Goal: Task Accomplishment & Management: Use online tool/utility

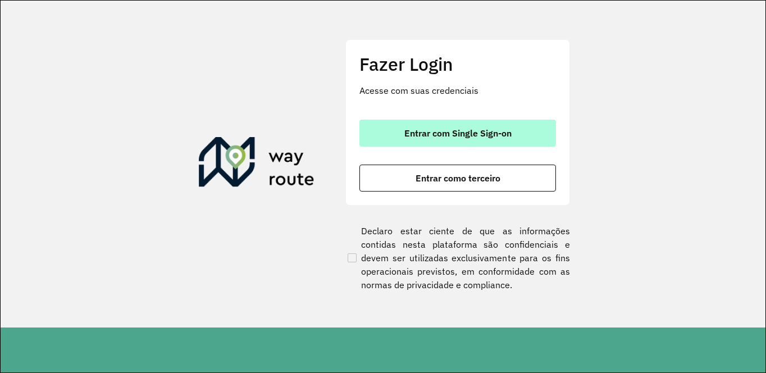
click at [423, 131] on span "Entrar com Single Sign-on" at bounding box center [457, 133] width 107 height 9
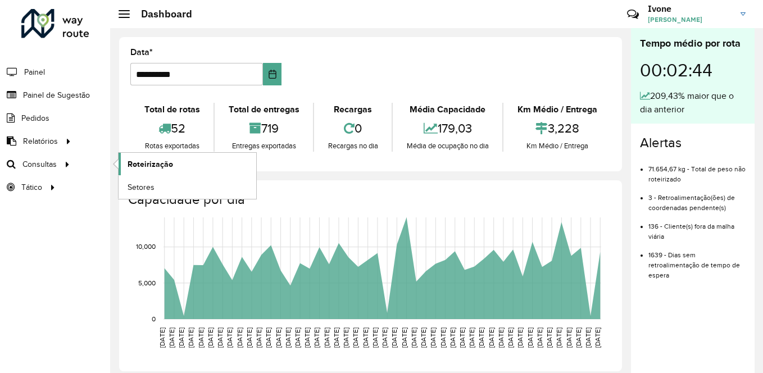
click at [144, 158] on span "Roteirização" at bounding box center [149, 164] width 45 height 12
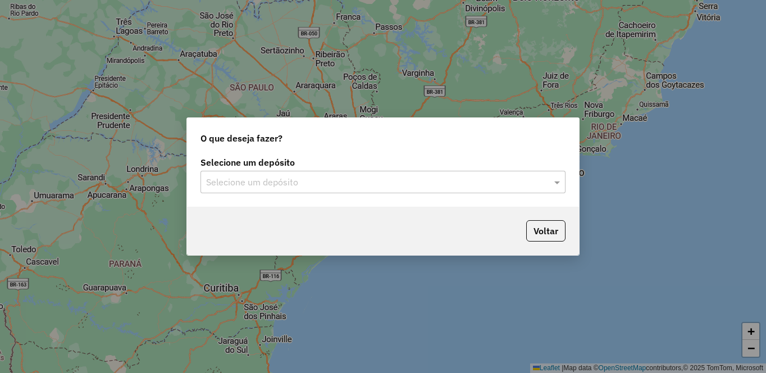
click at [270, 179] on input "text" at bounding box center [371, 182] width 331 height 13
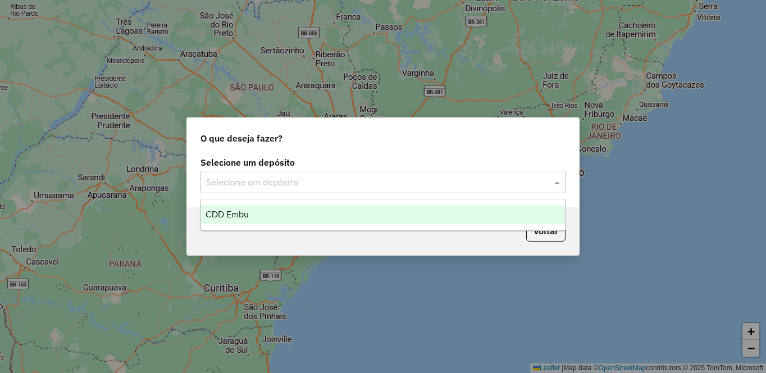
click at [227, 209] on div "CDD Embu" at bounding box center [383, 214] width 364 height 19
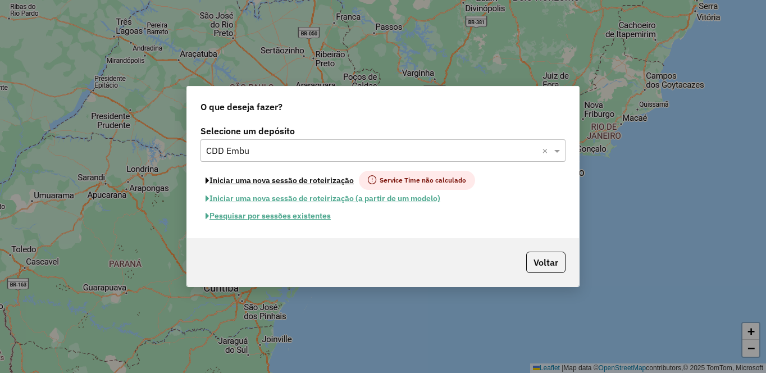
drag, startPoint x: 267, startPoint y: 177, endPoint x: 453, endPoint y: 150, distance: 187.7
click at [453, 150] on div "Selecione um depósito Selecione um depósito × CDD Embu × Iniciar uma nova sessã…" at bounding box center [383, 180] width 392 height 116
click at [553, 257] on button "Voltar" at bounding box center [545, 262] width 39 height 21
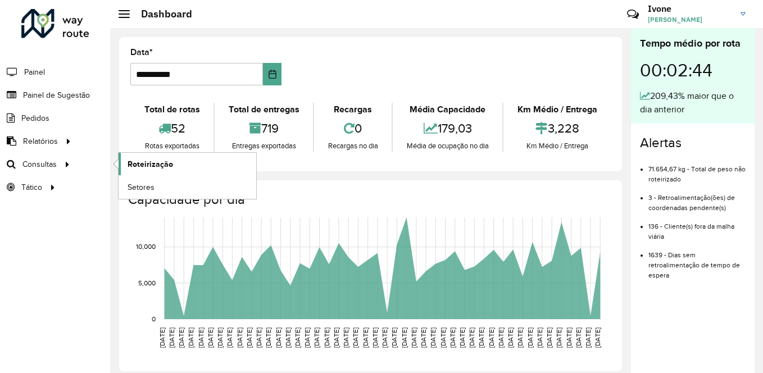
click at [182, 163] on link "Roteirização" at bounding box center [187, 164] width 138 height 22
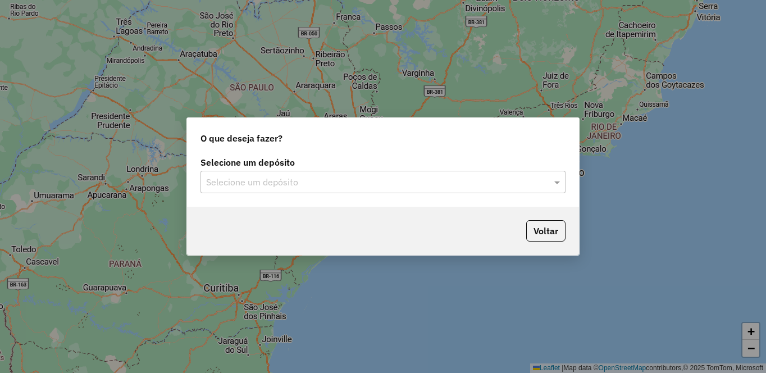
click at [314, 192] on div "Selecione um depósito" at bounding box center [382, 182] width 365 height 22
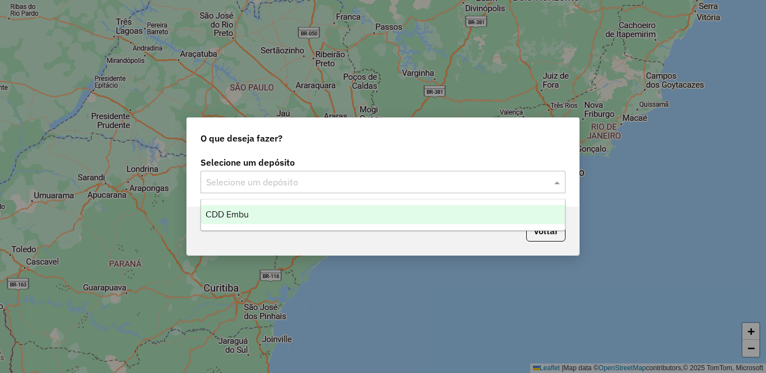
click at [240, 209] on div "CDD Embu" at bounding box center [383, 214] width 364 height 19
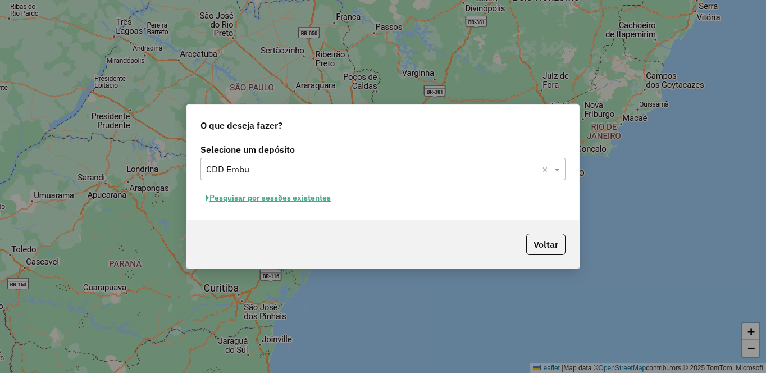
click at [271, 199] on button "Pesquisar por sessões existentes" at bounding box center [267, 197] width 135 height 17
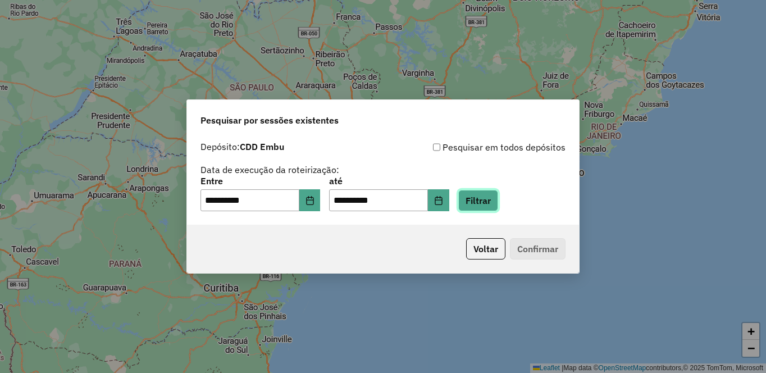
click at [498, 197] on button "Filtrar" at bounding box center [478, 200] width 40 height 21
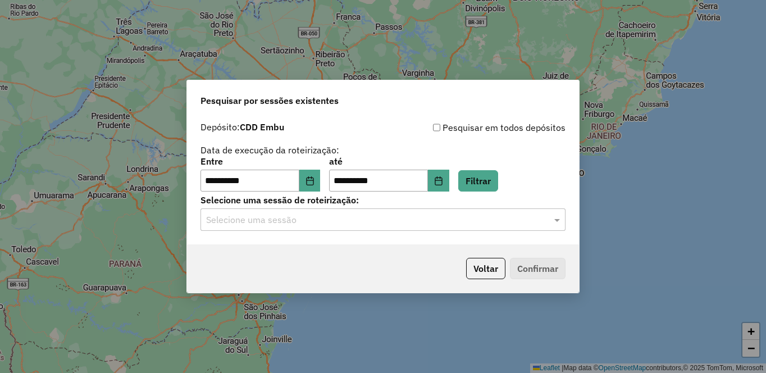
click at [236, 224] on input "text" at bounding box center [371, 219] width 331 height 13
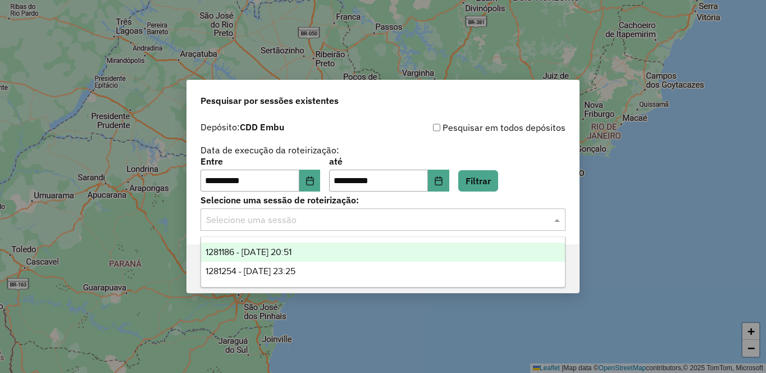
click at [240, 252] on span "1281186 - 23/09/2025 20:51" at bounding box center [249, 252] width 86 height 10
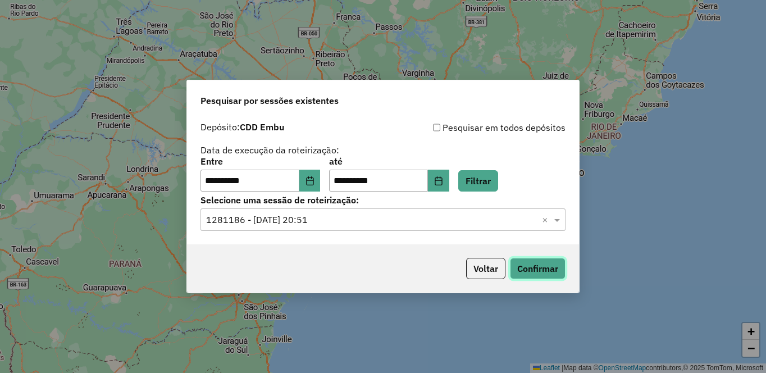
click at [542, 271] on button "Confirmar" at bounding box center [538, 268] width 56 height 21
click at [342, 220] on input "text" at bounding box center [371, 219] width 331 height 13
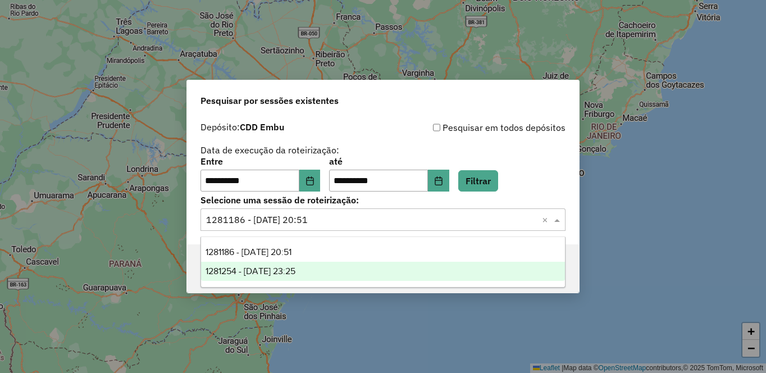
click at [279, 270] on span "1281254 - 23/09/2025 23:25" at bounding box center [251, 271] width 90 height 10
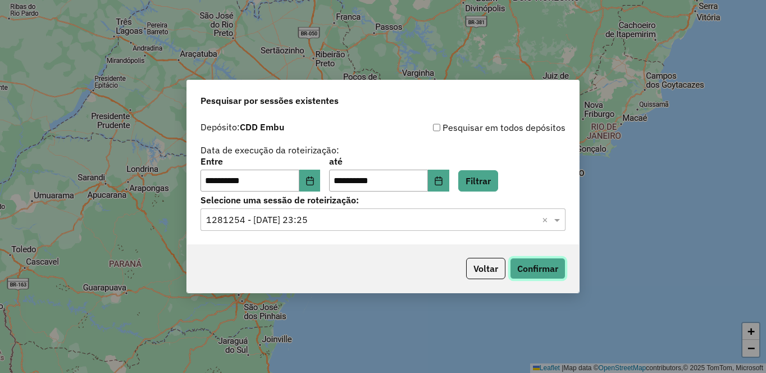
click at [539, 270] on button "Confirmar" at bounding box center [538, 268] width 56 height 21
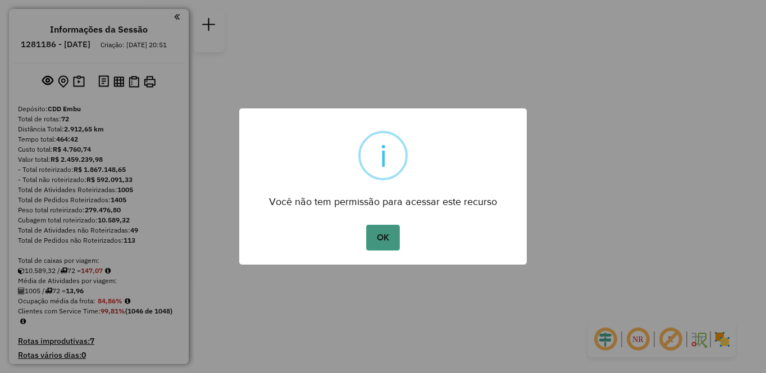
click at [376, 234] on button "OK" at bounding box center [382, 238] width 33 height 26
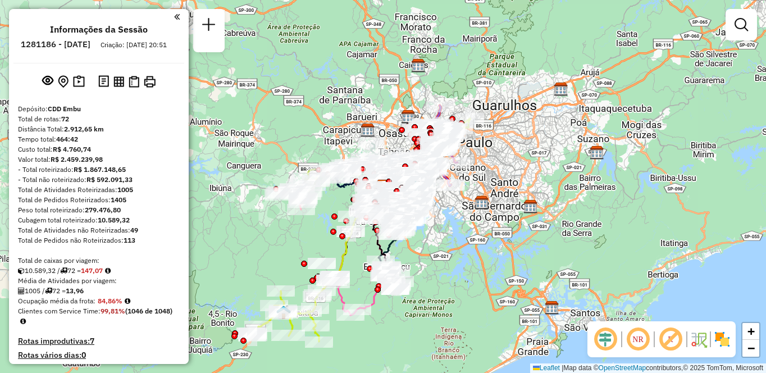
click at [719, 333] on img at bounding box center [722, 339] width 18 height 18
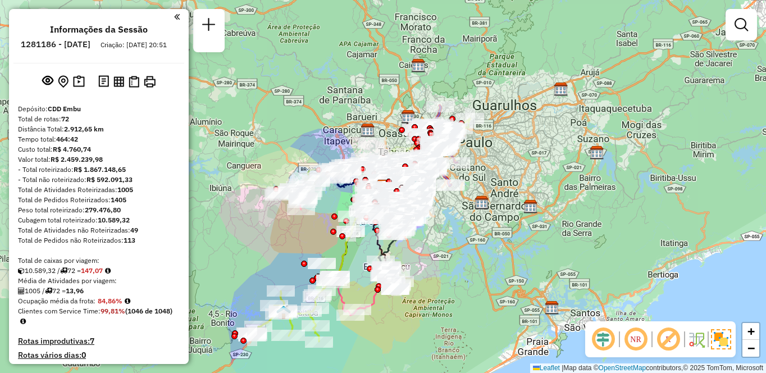
click at [669, 340] on em at bounding box center [668, 339] width 27 height 27
click at [627, 341] on em at bounding box center [635, 339] width 27 height 27
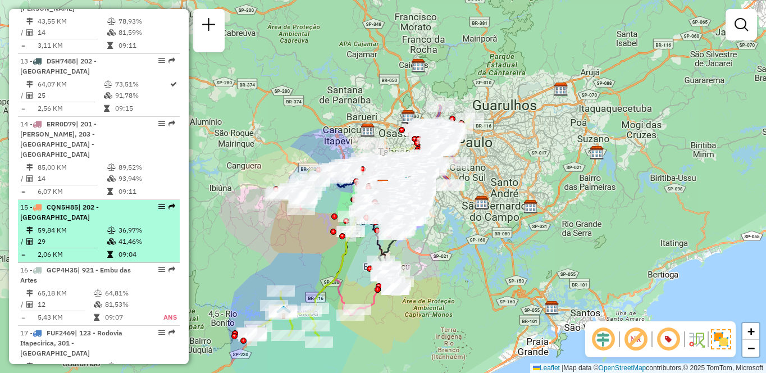
select select "**********"
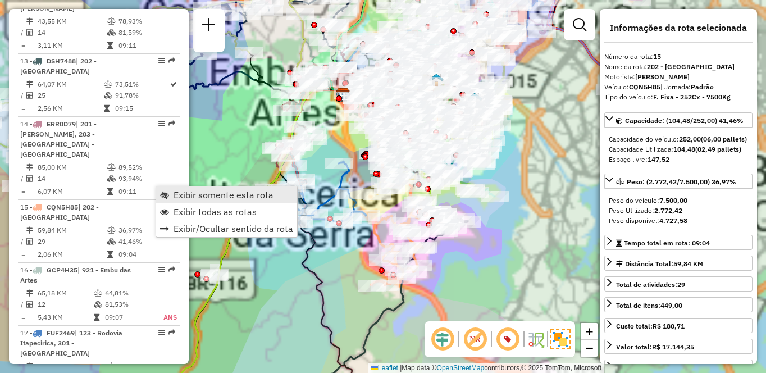
click at [184, 189] on link "Exibir somente esta rota" at bounding box center [226, 194] width 141 height 17
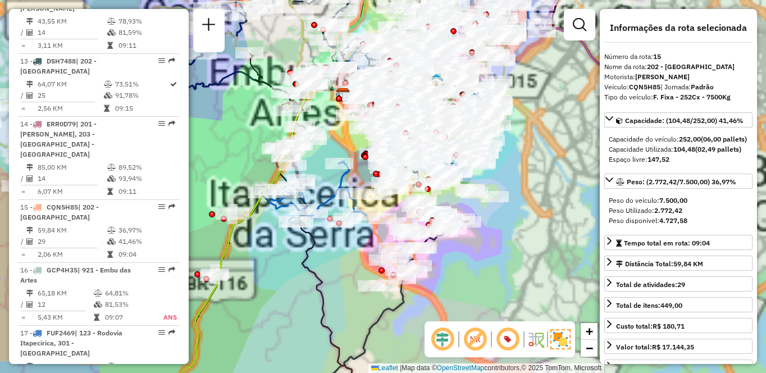
click at [184, 189] on link "Exibir somente esta rota" at bounding box center [226, 194] width 141 height 17
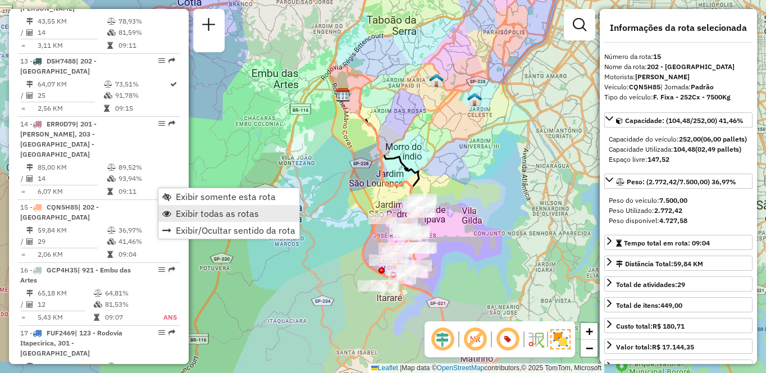
click at [189, 213] on span "Exibir todas as rotas" at bounding box center [217, 213] width 83 height 9
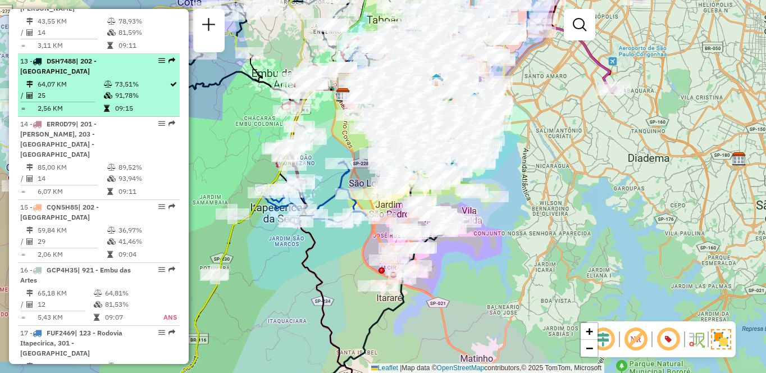
select select "**********"
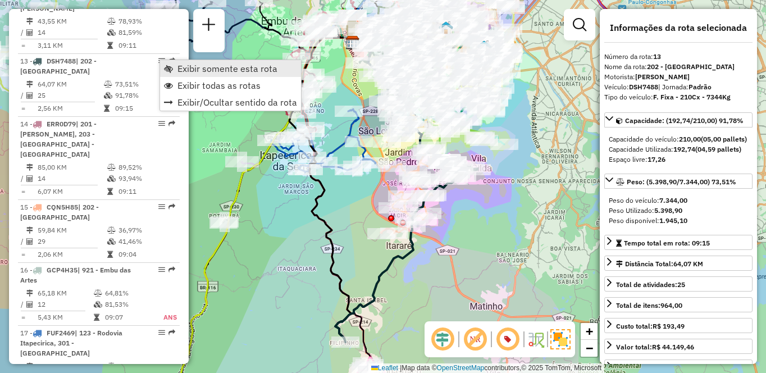
click at [184, 67] on span "Exibir somente esta rota" at bounding box center [227, 68] width 100 height 9
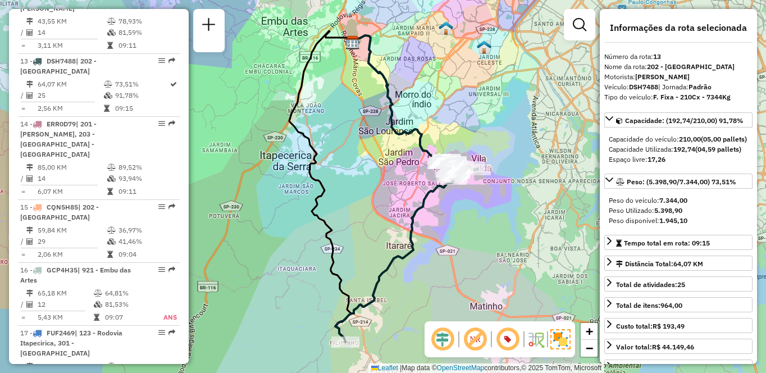
scroll to position [4129, 0]
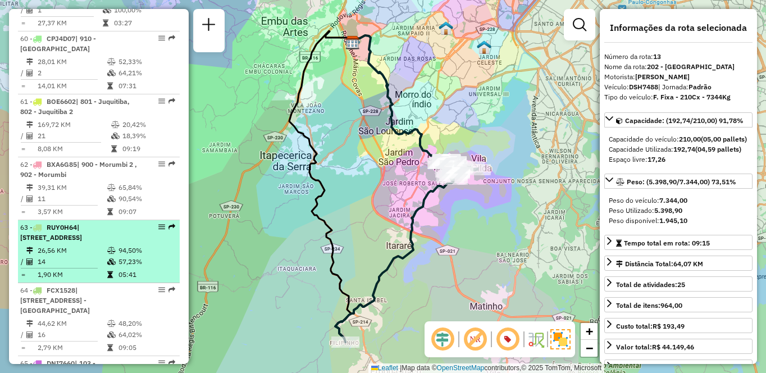
click at [94, 222] on div "63 - RUY0H64 | 111 - [GEOGRAPHIC_DATA], 913 - [GEOGRAPHIC_DATA], 960 - [GEOGRAP…" at bounding box center [79, 232] width 119 height 20
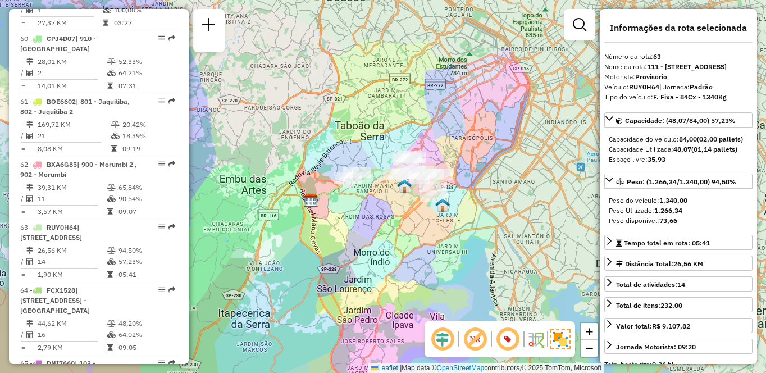
scroll to position [3688, 0]
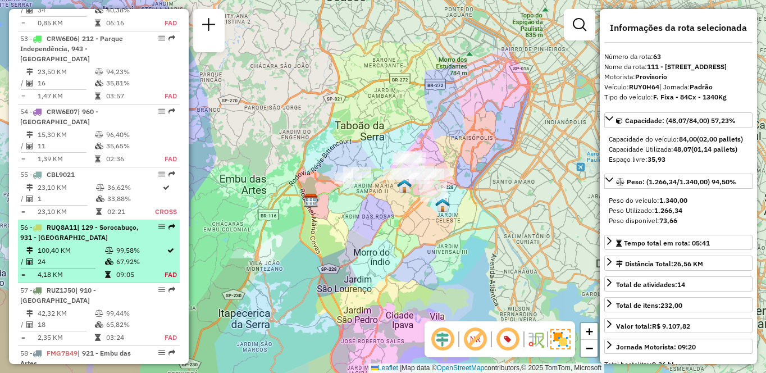
click at [92, 223] on span "| 129 - Sorocabuço, 931 - [GEOGRAPHIC_DATA]" at bounding box center [79, 232] width 118 height 19
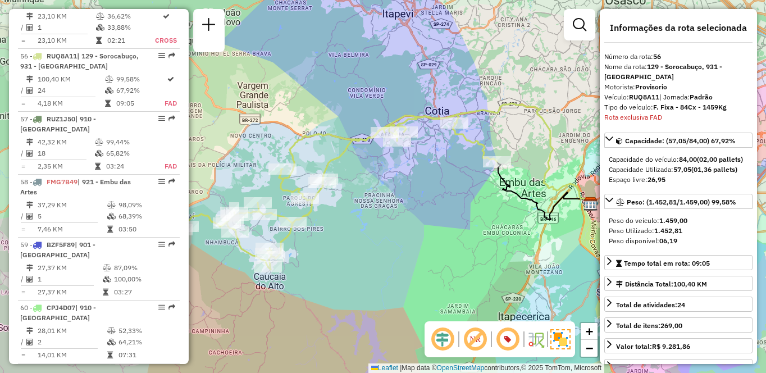
scroll to position [2217, 0]
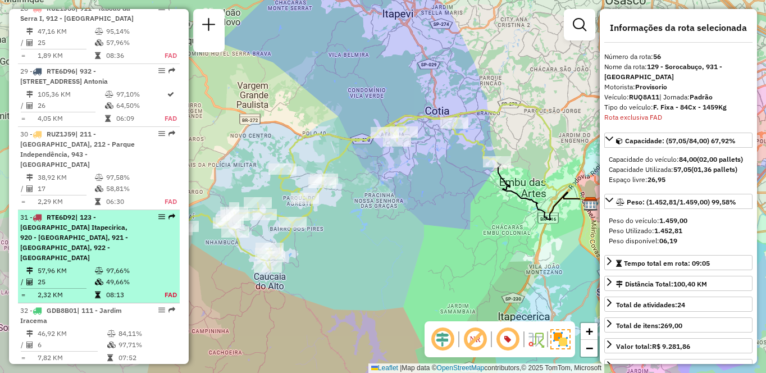
click at [81, 265] on td "57,96 KM" at bounding box center [65, 270] width 57 height 11
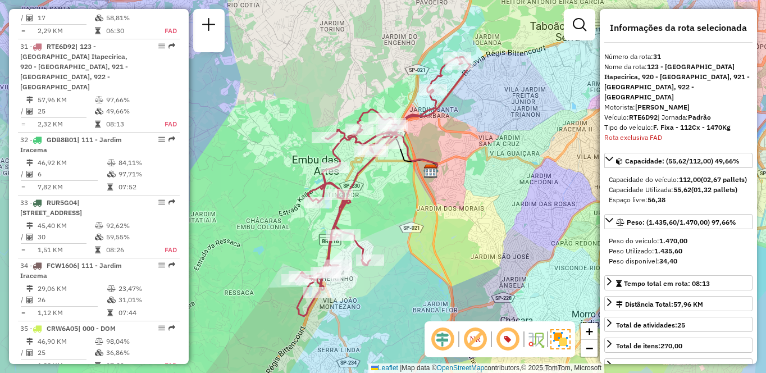
scroll to position [2061, 0]
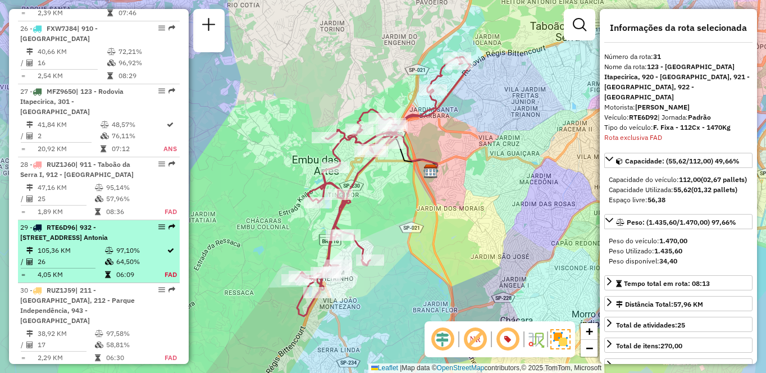
click at [110, 222] on div "29 - RTE6D96 | 932 - [STREET_ADDRESS]" at bounding box center [79, 232] width 119 height 20
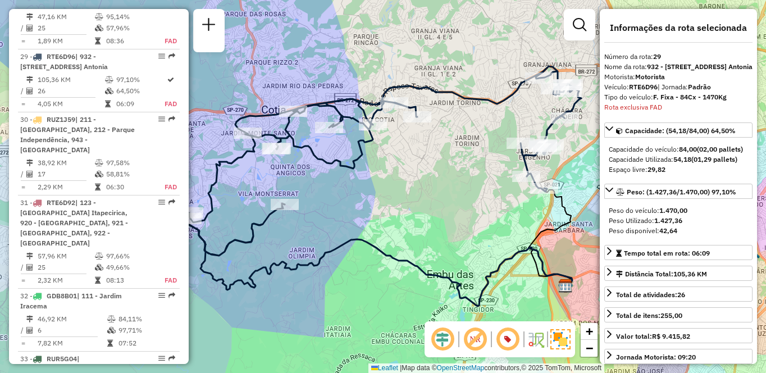
scroll to position [3751, 0]
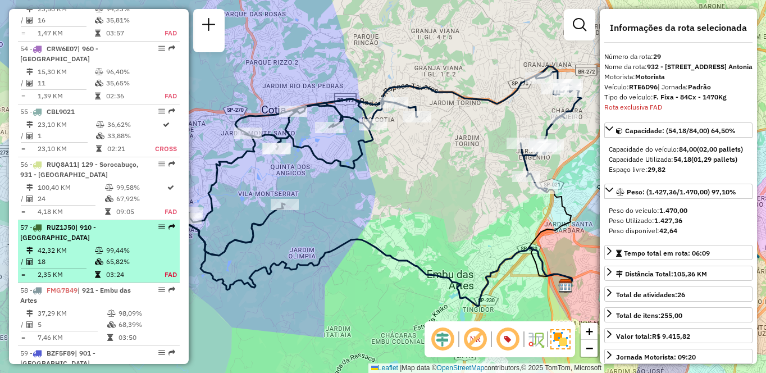
click at [39, 222] on div "57 - RUZ1J50 | 910 - Parque Ipê" at bounding box center [79, 232] width 119 height 20
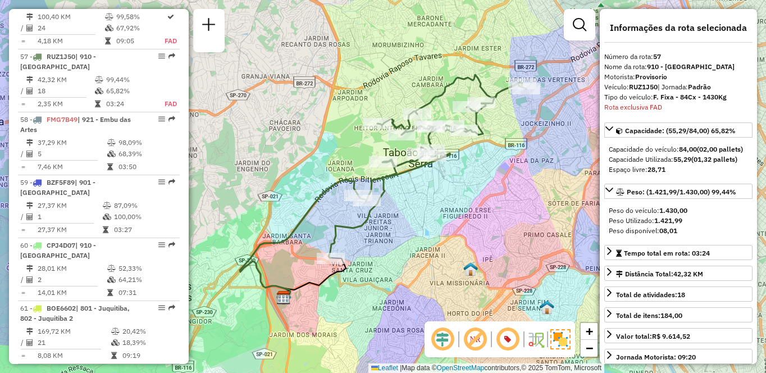
scroll to position [1998, 0]
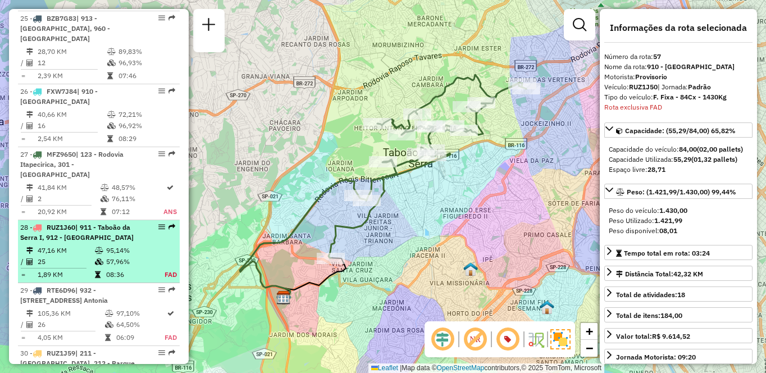
click at [102, 245] on td at bounding box center [99, 250] width 11 height 11
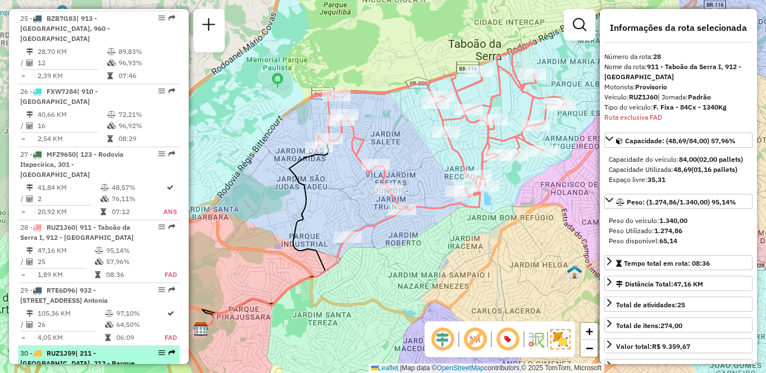
scroll to position [2169, 0]
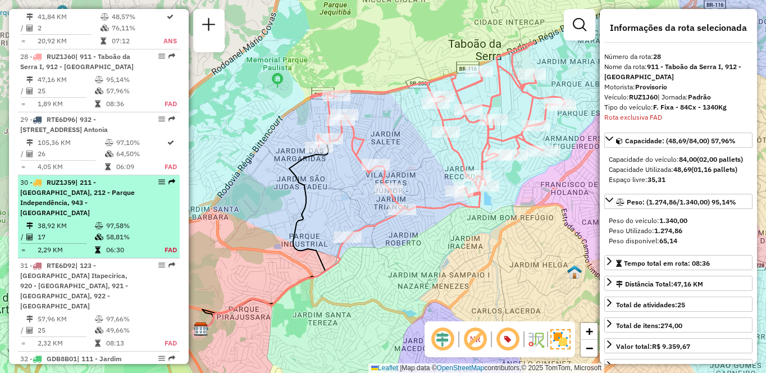
click at [60, 181] on div "30 - RUZ1J59 | 211 - [GEOGRAPHIC_DATA], 212 - [GEOGRAPHIC_DATA], 943 - [GEOGRAP…" at bounding box center [79, 197] width 119 height 40
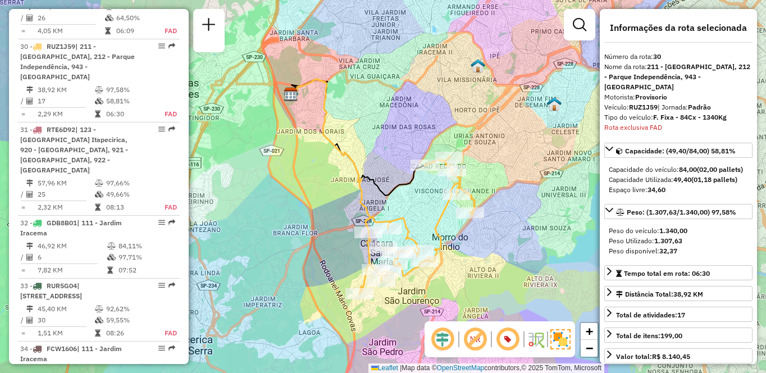
scroll to position [1233, 0]
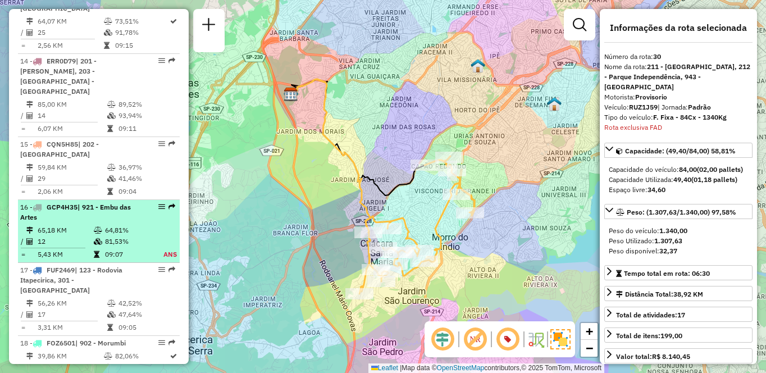
click at [107, 236] on td "81,53%" at bounding box center [127, 241] width 46 height 11
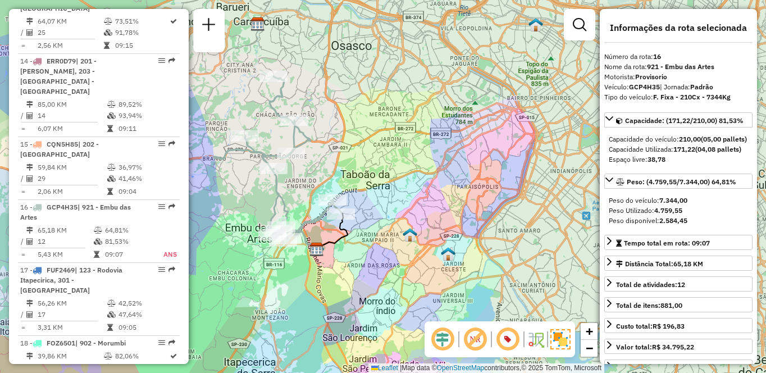
scroll to position [730, 0]
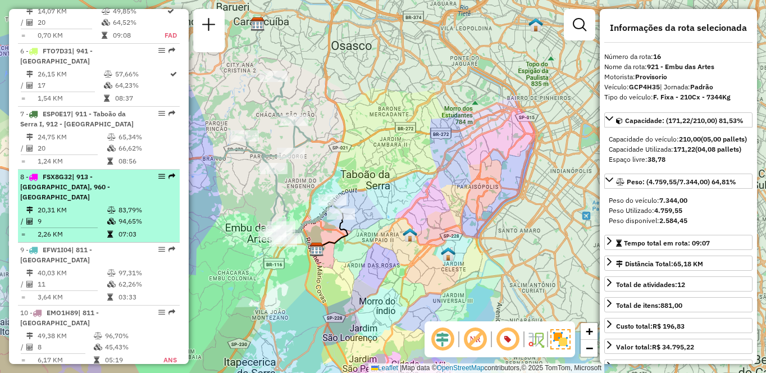
click at [130, 200] on div "8 - FSX8G32 | 913 - [GEOGRAPHIC_DATA], 960 - [GEOGRAPHIC_DATA]" at bounding box center [79, 187] width 119 height 30
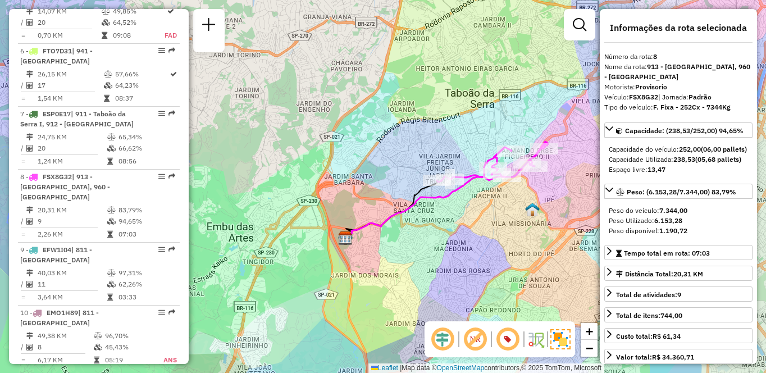
scroll to position [1422, 0]
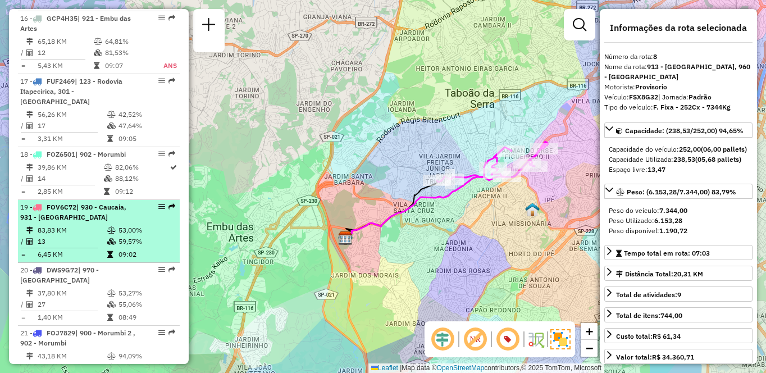
click at [70, 204] on li "19 - FOV6C72 | 930 - [GEOGRAPHIC_DATA], 931 - [GEOGRAPHIC_DATA] 83,83 KM 53,00%…" at bounding box center [99, 231] width 162 height 63
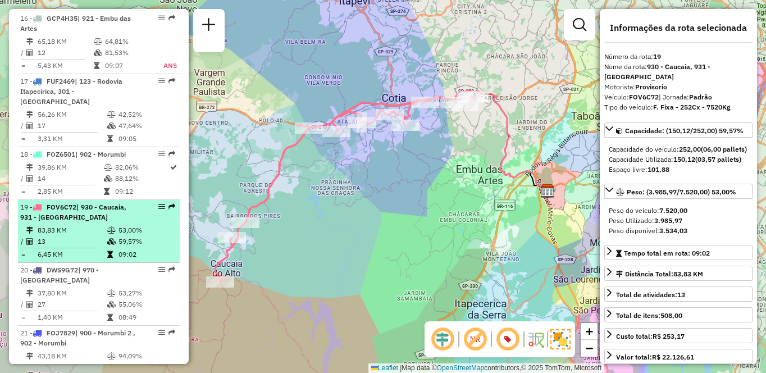
click at [133, 225] on td "53,00%" at bounding box center [146, 230] width 57 height 11
click at [64, 236] on td "13" at bounding box center [72, 241] width 70 height 11
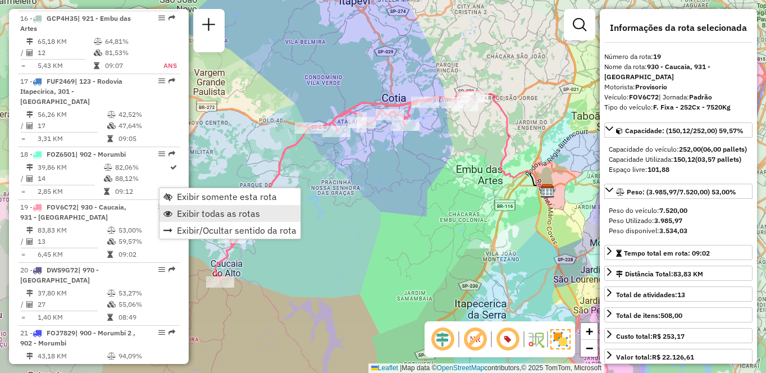
click at [193, 211] on span "Exibir todas as rotas" at bounding box center [218, 213] width 83 height 9
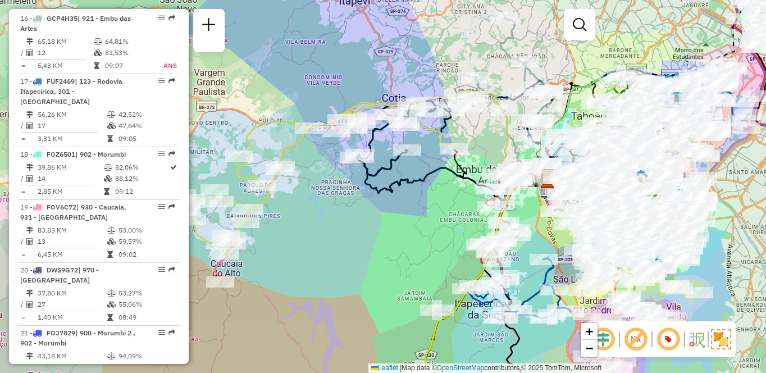
scroll to position [1233, 0]
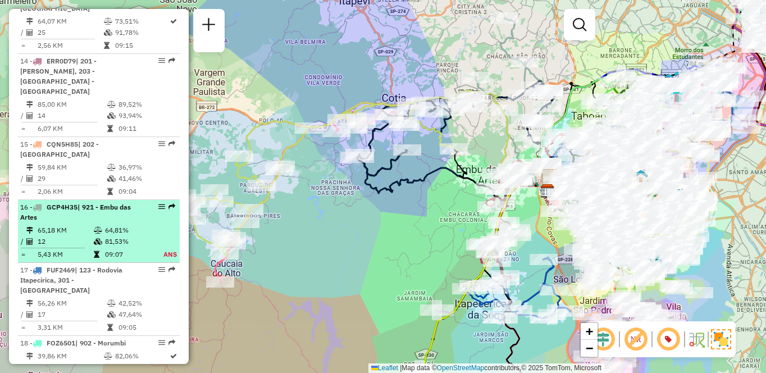
click at [39, 236] on td "12" at bounding box center [65, 241] width 56 height 11
select select "**********"
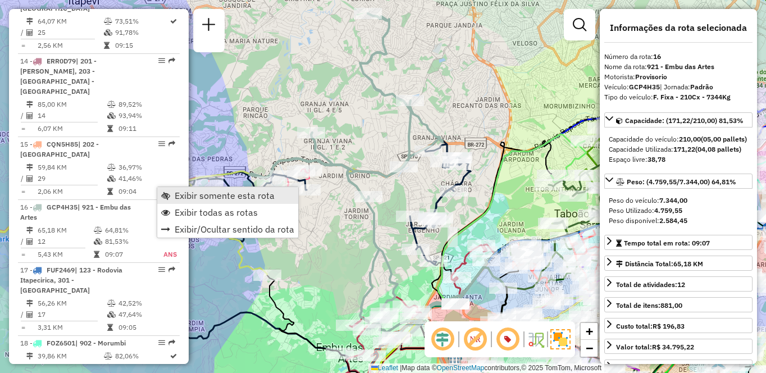
click at [175, 192] on span "Exibir somente esta rota" at bounding box center [225, 195] width 100 height 9
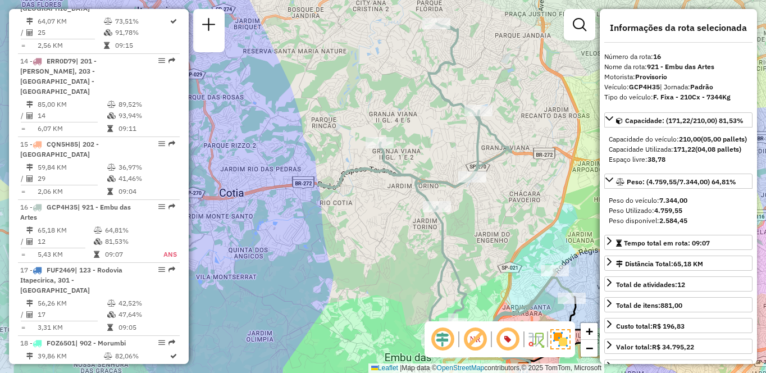
drag, startPoint x: 273, startPoint y: 250, endPoint x: 340, endPoint y: 264, distance: 68.2
click at [340, 264] on div "Janela de atendimento Grade de atendimento Capacidade Transportadoras Veículos …" at bounding box center [383, 186] width 766 height 373
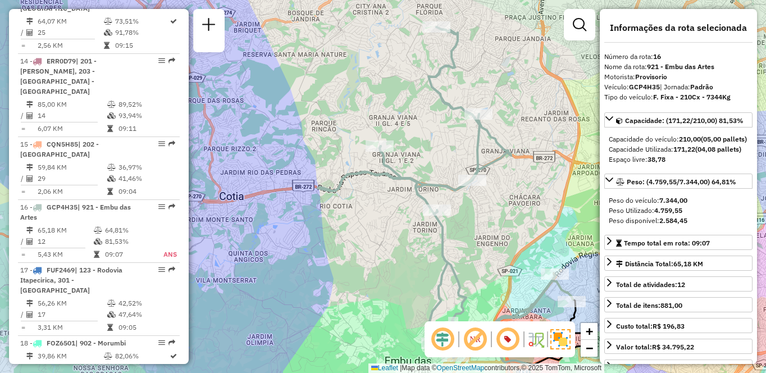
click at [340, 266] on div "Janela de atendimento Grade de atendimento Capacidade Transportadoras Veículos …" at bounding box center [383, 186] width 766 height 373
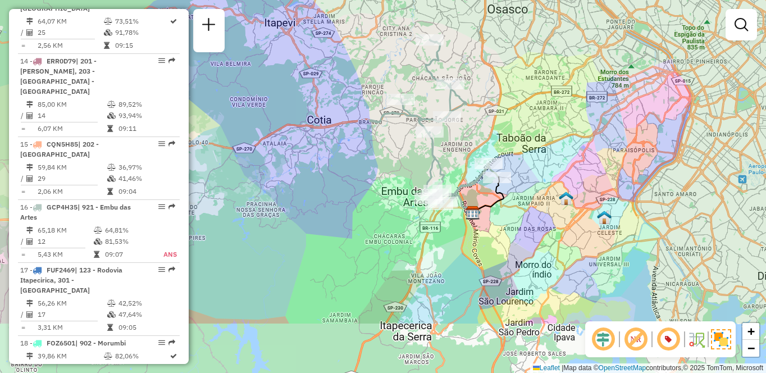
drag, startPoint x: 349, startPoint y: 256, endPoint x: 393, endPoint y: 168, distance: 97.4
click at [393, 168] on div "Janela de atendimento Grade de atendimento Capacidade Transportadoras Veículos …" at bounding box center [383, 186] width 766 height 373
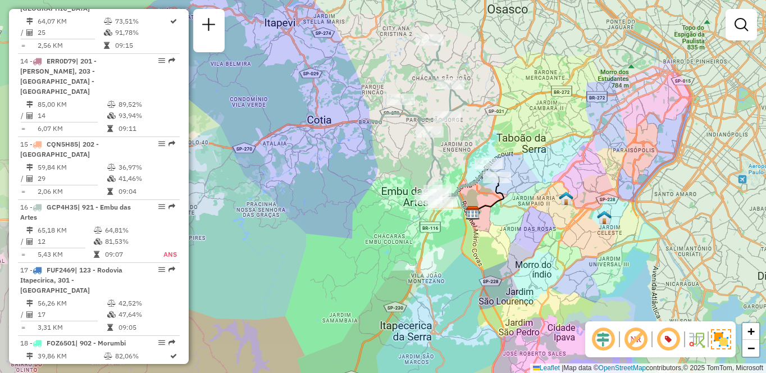
scroll to position [1422, 0]
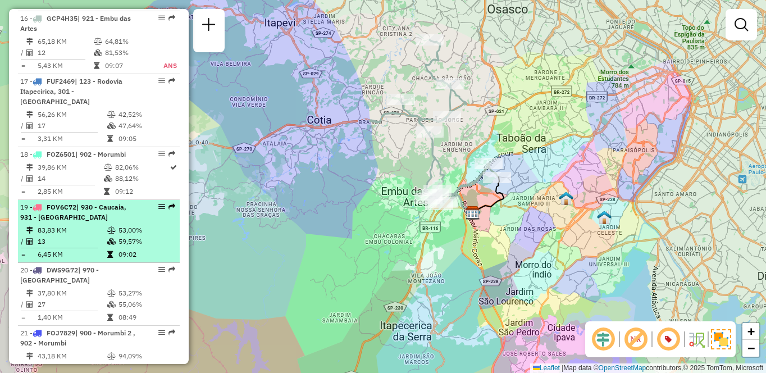
click at [108, 251] on icon at bounding box center [110, 254] width 6 height 7
select select "**********"
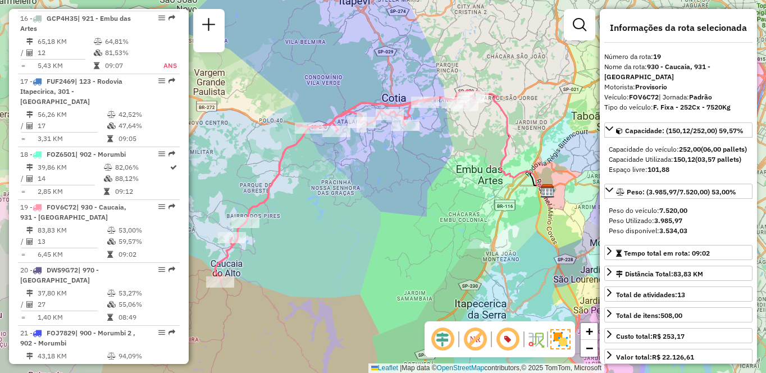
scroll to position [290, 0]
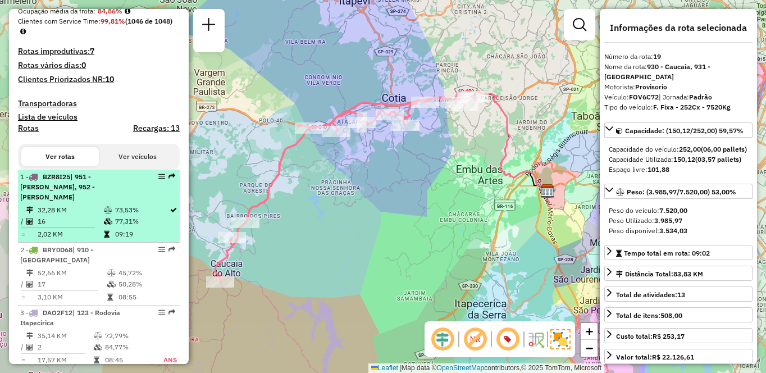
click at [80, 211] on td "32,28 KM" at bounding box center [70, 209] width 66 height 11
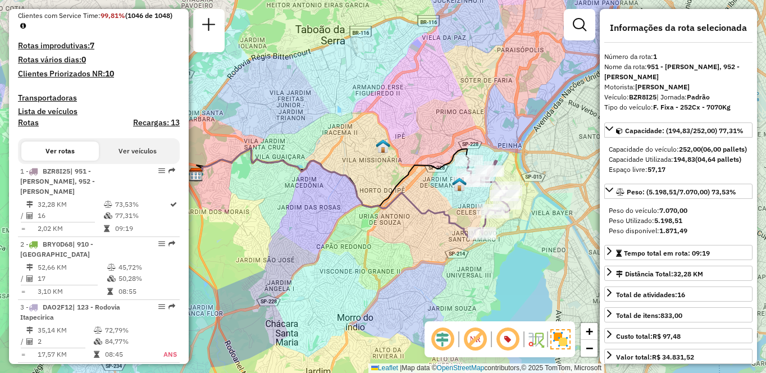
scroll to position [352, 0]
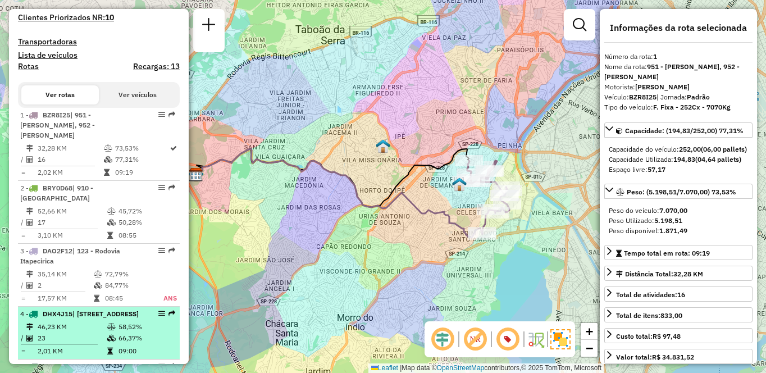
click at [90, 319] on li "4 - DHX4J15 | 941 - [GEOGRAPHIC_DATA], 942 - [GEOGRAPHIC_DATA] 46,23 KM 58,52% …" at bounding box center [99, 333] width 162 height 53
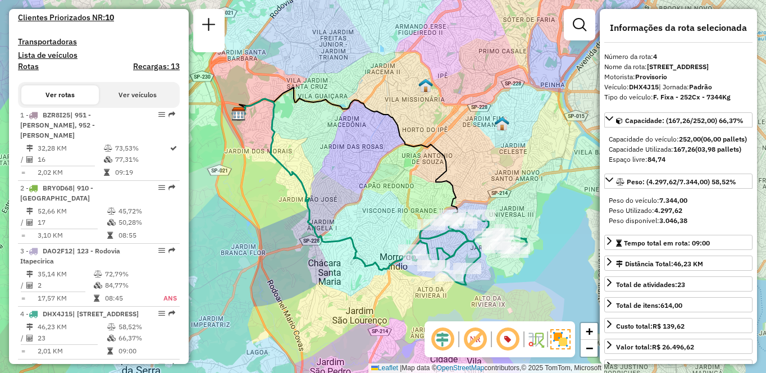
scroll to position [1107, 0]
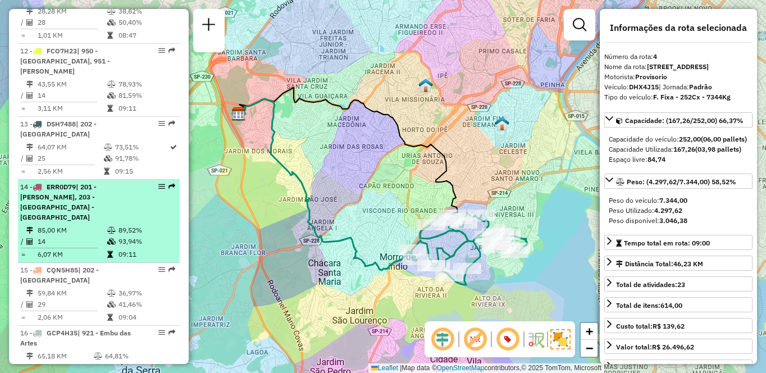
click at [126, 236] on td "93,94%" at bounding box center [146, 241] width 57 height 11
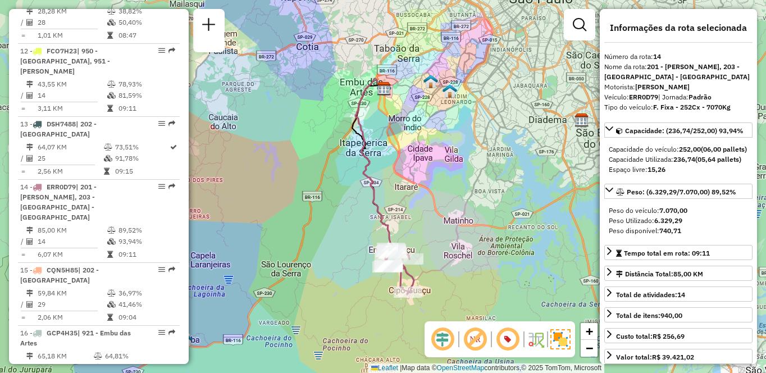
scroll to position [531, 0]
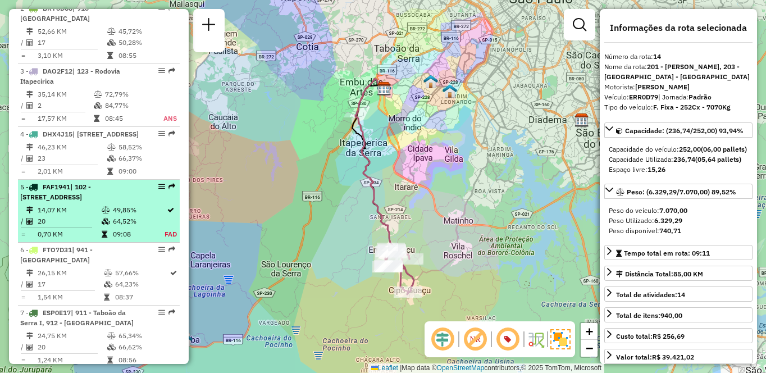
drag, startPoint x: 117, startPoint y: 213, endPoint x: 110, endPoint y: 206, distance: 10.7
click at [116, 210] on li "5 - FAF1941 | 102 - [GEOGRAPHIC_DATA], 103 - [GEOGRAPHIC_DATA], 911 - [GEOGRAPH…" at bounding box center [99, 211] width 162 height 63
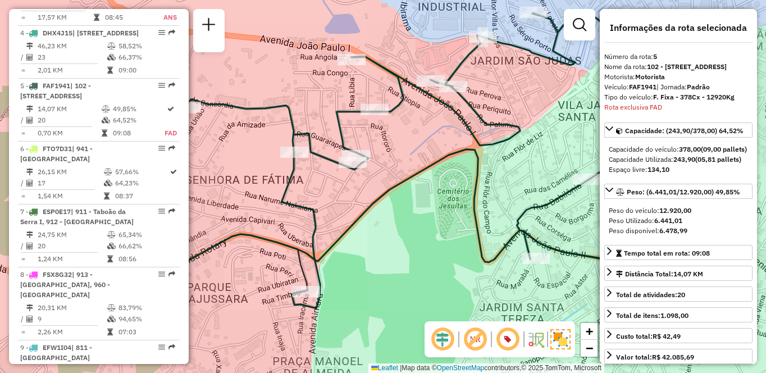
scroll to position [702, 0]
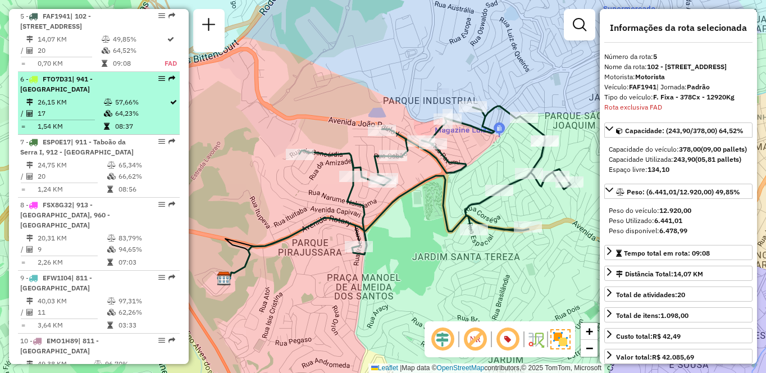
click at [93, 90] on span "| 941 - [GEOGRAPHIC_DATA]" at bounding box center [56, 84] width 72 height 19
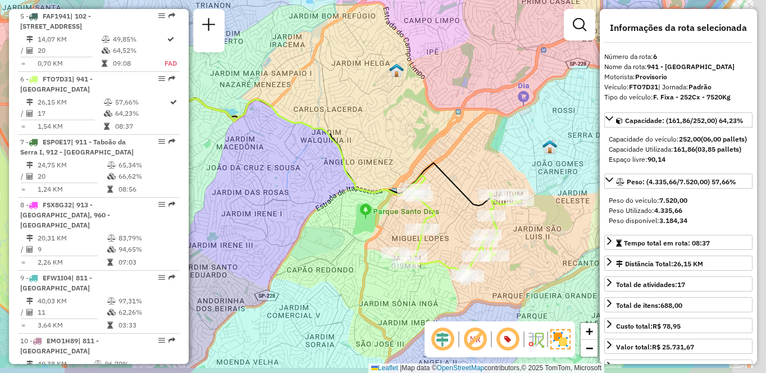
drag, startPoint x: 416, startPoint y: 177, endPoint x: 305, endPoint y: 167, distance: 111.7
click at [305, 167] on div "Janela de atendimento Grade de atendimento Capacidade Transportadoras Veículos …" at bounding box center [383, 186] width 766 height 373
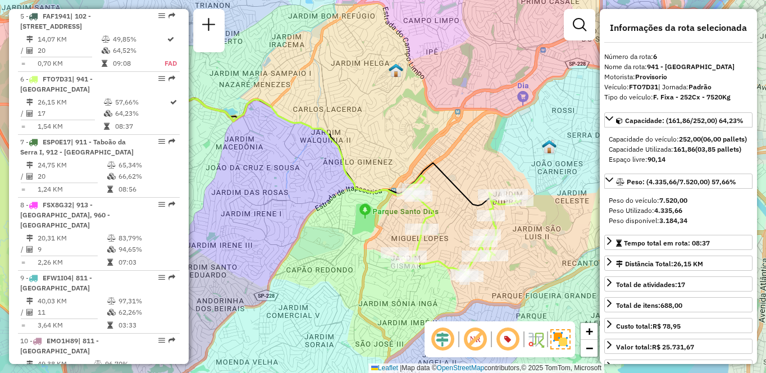
scroll to position [919, 0]
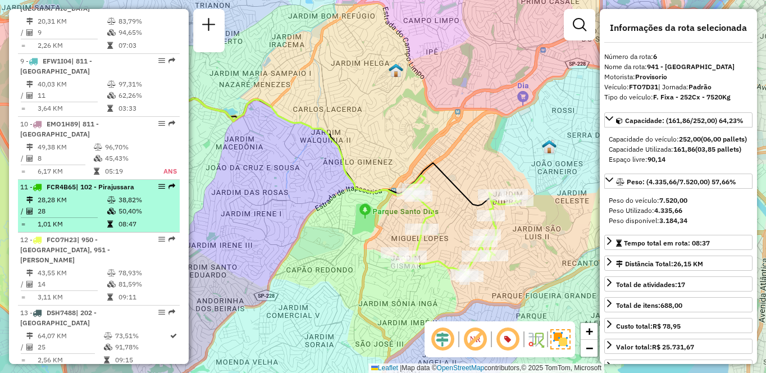
click at [118, 230] on td "08:47" at bounding box center [146, 223] width 57 height 11
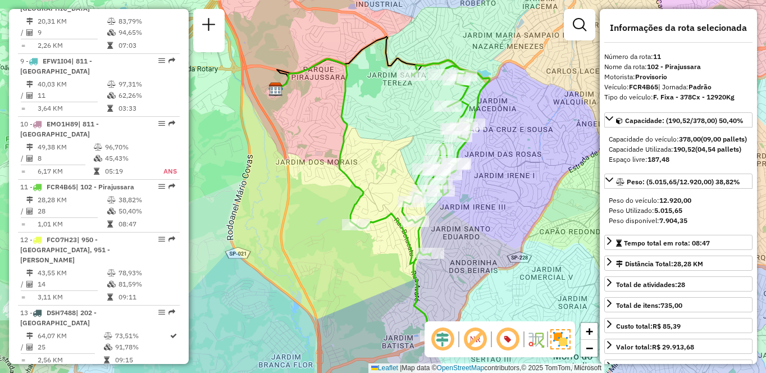
scroll to position [1170, 0]
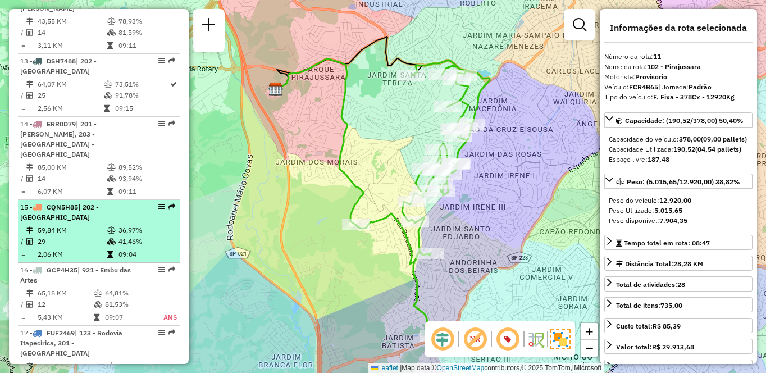
click at [118, 236] on td "41,46%" at bounding box center [146, 241] width 57 height 11
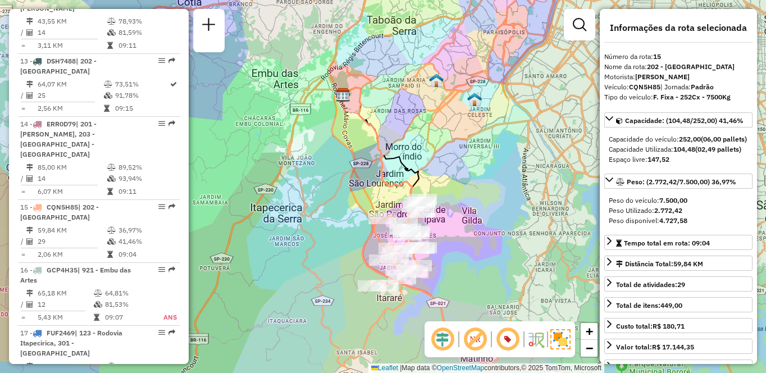
scroll to position [4285, 0]
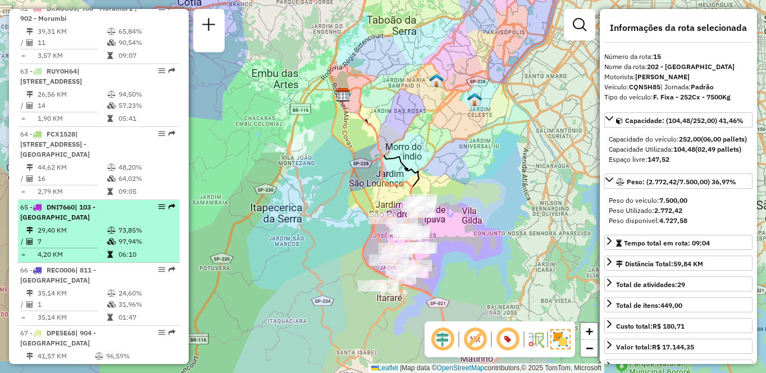
click at [95, 202] on div "65 - DNI7660 | 103 - [GEOGRAPHIC_DATA]" at bounding box center [79, 212] width 119 height 20
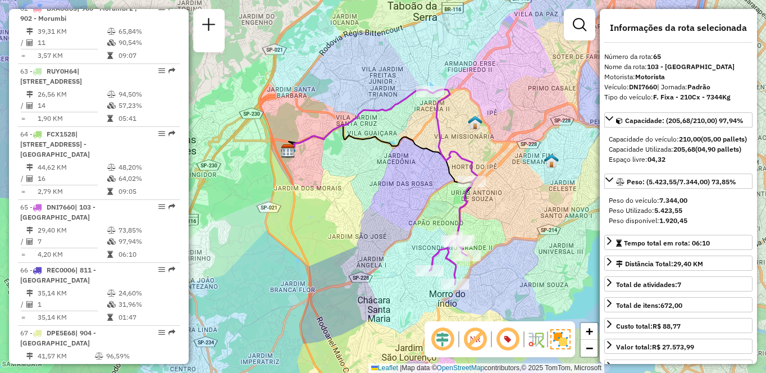
scroll to position [1799, 0]
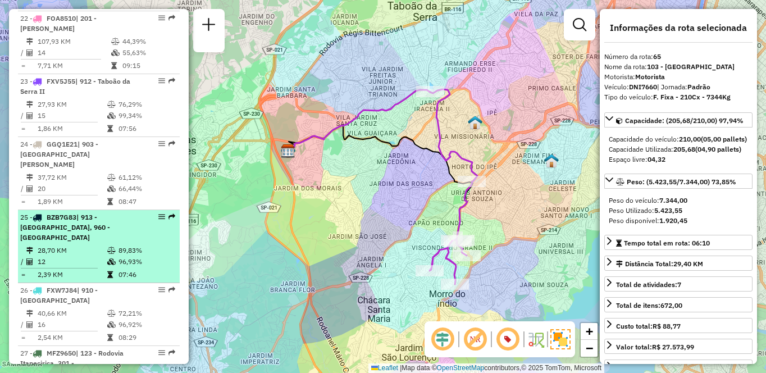
click at [86, 210] on li "25 - BZB7G83 | 913 - [GEOGRAPHIC_DATA], 960 - [GEOGRAPHIC_DATA] 28,70 KM 89,83%…" at bounding box center [99, 246] width 162 height 73
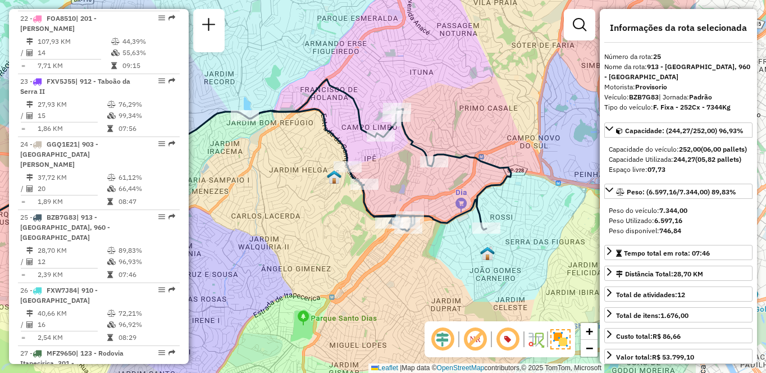
drag, startPoint x: 345, startPoint y: 252, endPoint x: 198, endPoint y: 223, distance: 150.0
click at [198, 223] on div "Janela de atendimento Grade de atendimento Capacidade Transportadoras Veículos …" at bounding box center [383, 186] width 766 height 373
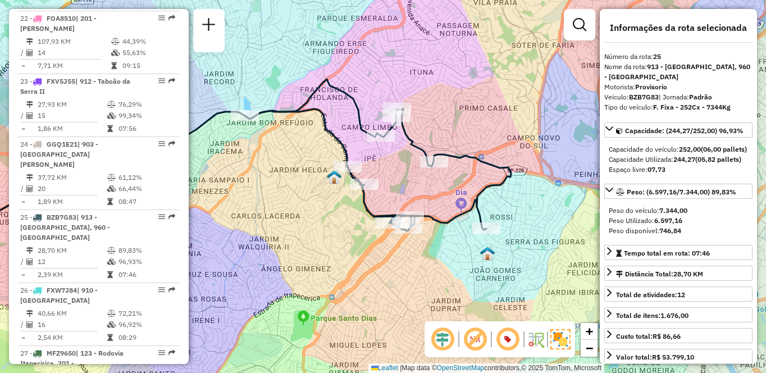
scroll to position [1296, 0]
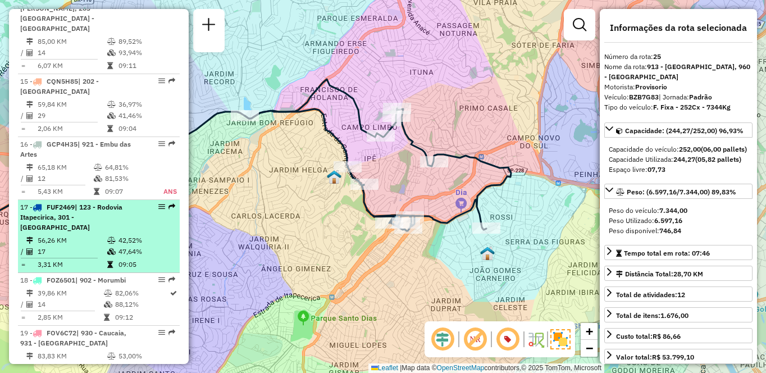
click at [93, 203] on span "| 123 - Rodovia Itapecirica, 301 - [GEOGRAPHIC_DATA]" at bounding box center [71, 217] width 102 height 29
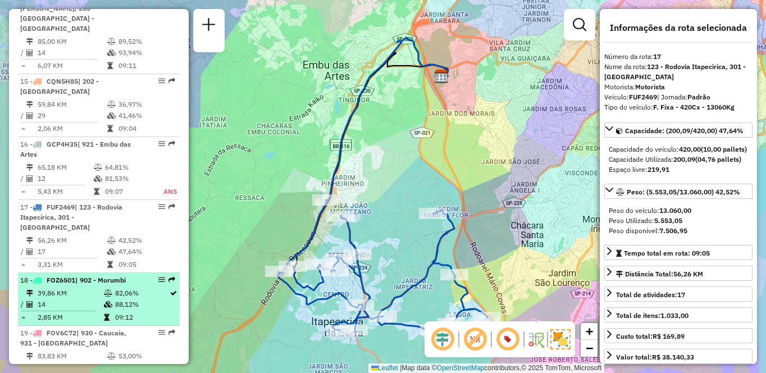
click at [74, 288] on td "39,86 KM" at bounding box center [70, 293] width 66 height 11
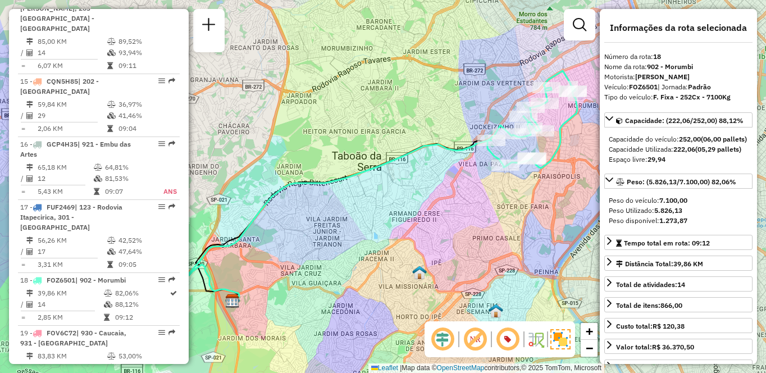
scroll to position [1862, 0]
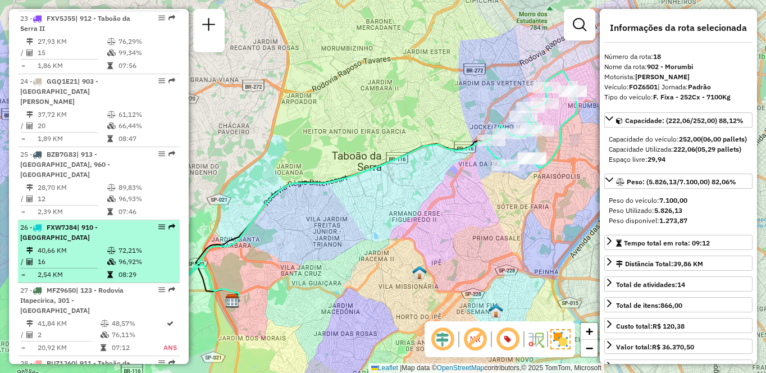
click at [85, 256] on td "16" at bounding box center [72, 261] width 70 height 11
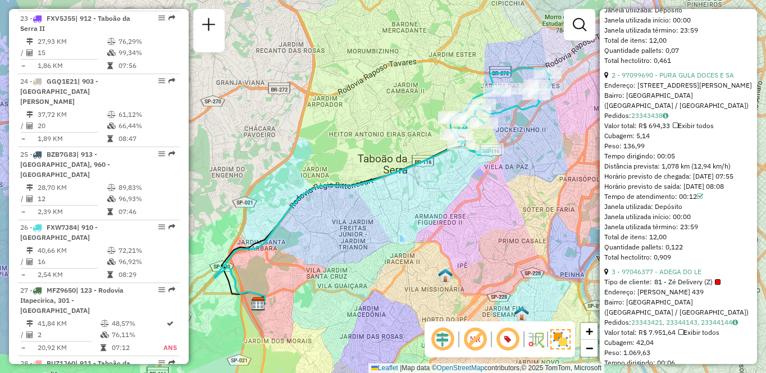
scroll to position [1548, 0]
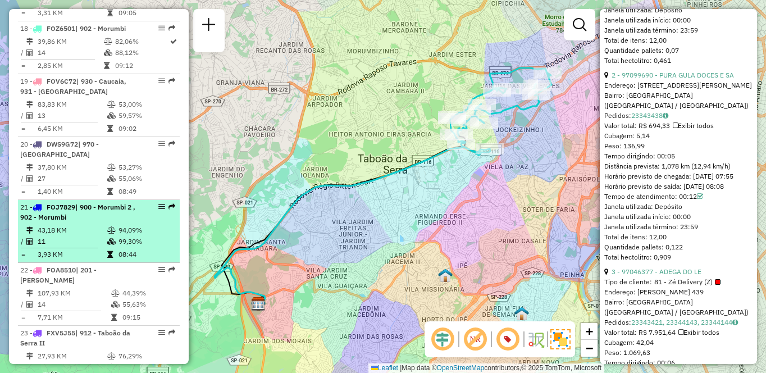
click at [42, 203] on span "| 900 - Morumbi 2 , 902 - Morumbi" at bounding box center [77, 212] width 115 height 19
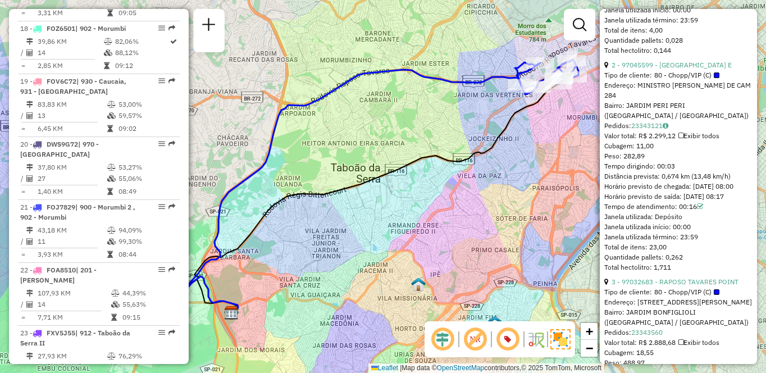
scroll to position [2436, 0]
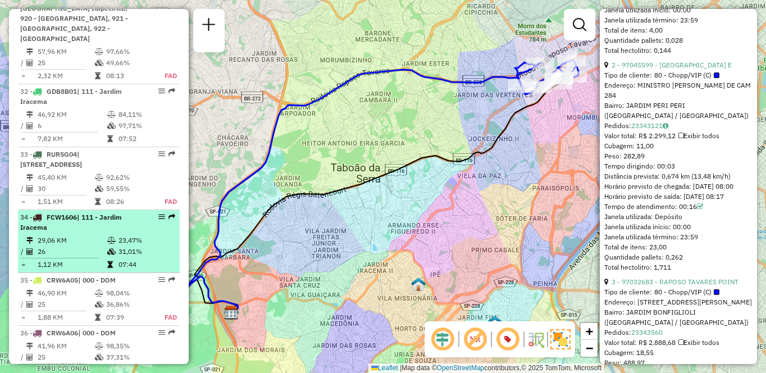
click at [111, 235] on table "29,06 KM 23,47% / 26 31,01% = 1,12 KM 07:44" at bounding box center [98, 252] width 157 height 35
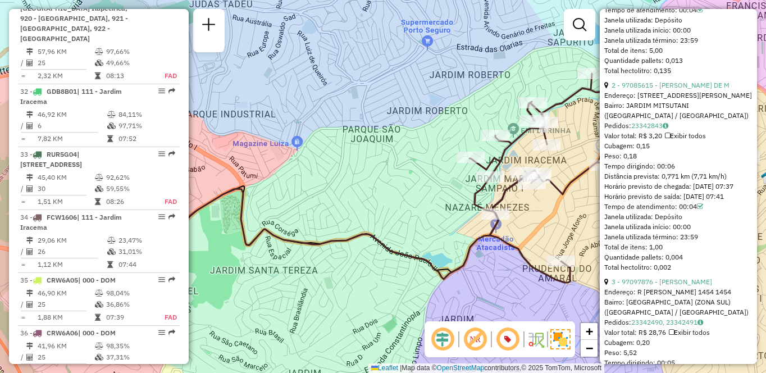
scroll to position [353, 0]
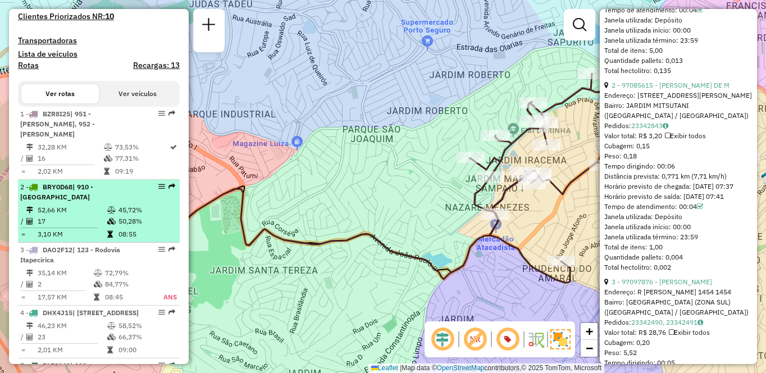
click at [127, 204] on td "45,72%" at bounding box center [146, 209] width 57 height 11
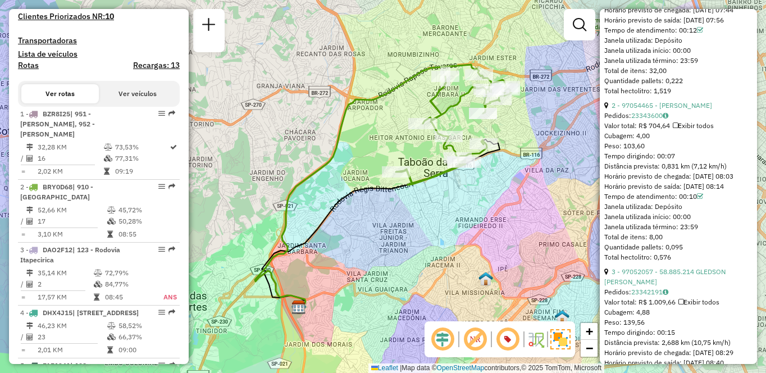
scroll to position [982, 0]
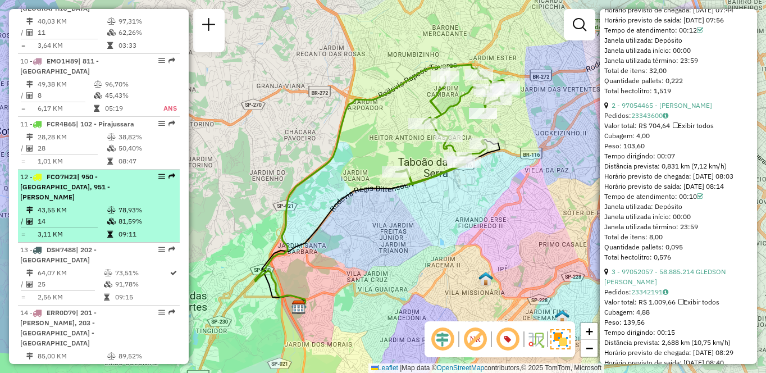
click at [88, 224] on td "14" at bounding box center [72, 221] width 70 height 11
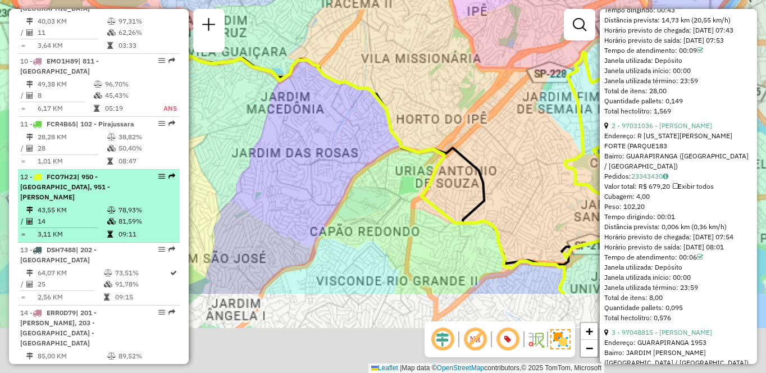
scroll to position [590, 0]
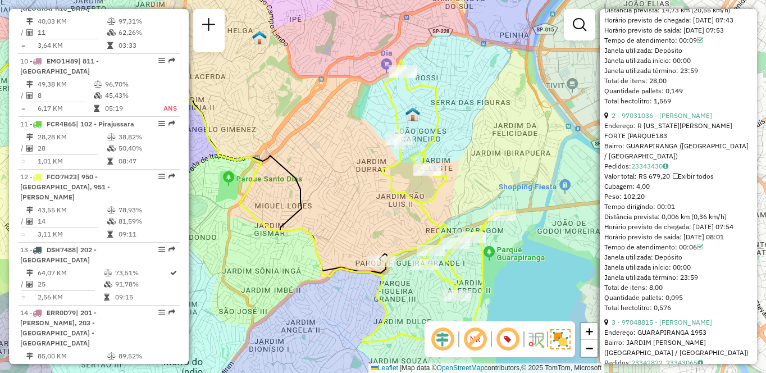
drag, startPoint x: 521, startPoint y: 198, endPoint x: 341, endPoint y: 203, distance: 179.8
click at [341, 203] on div "Janela de atendimento Grade de atendimento Capacidade Transportadoras Veículos …" at bounding box center [383, 186] width 766 height 373
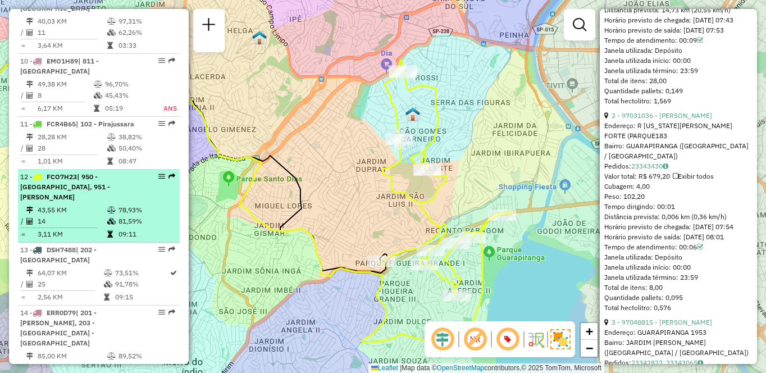
click at [96, 206] on td "43,55 KM" at bounding box center [72, 209] width 70 height 11
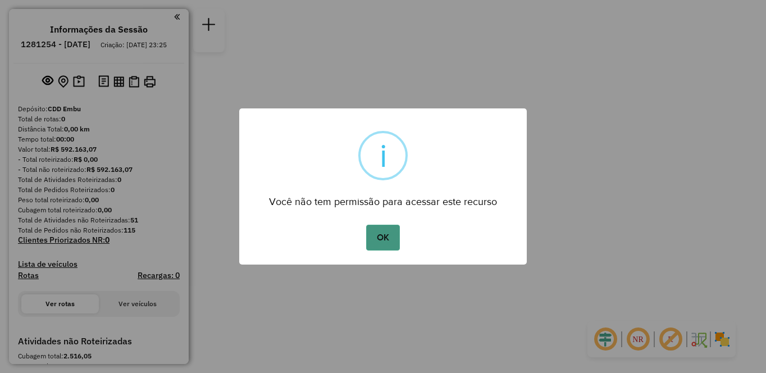
click at [387, 235] on button "OK" at bounding box center [382, 238] width 33 height 26
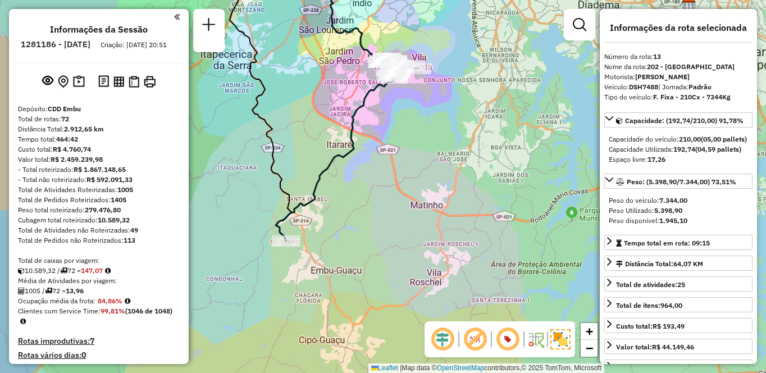
select select "**********"
